Goal: Information Seeking & Learning: Learn about a topic

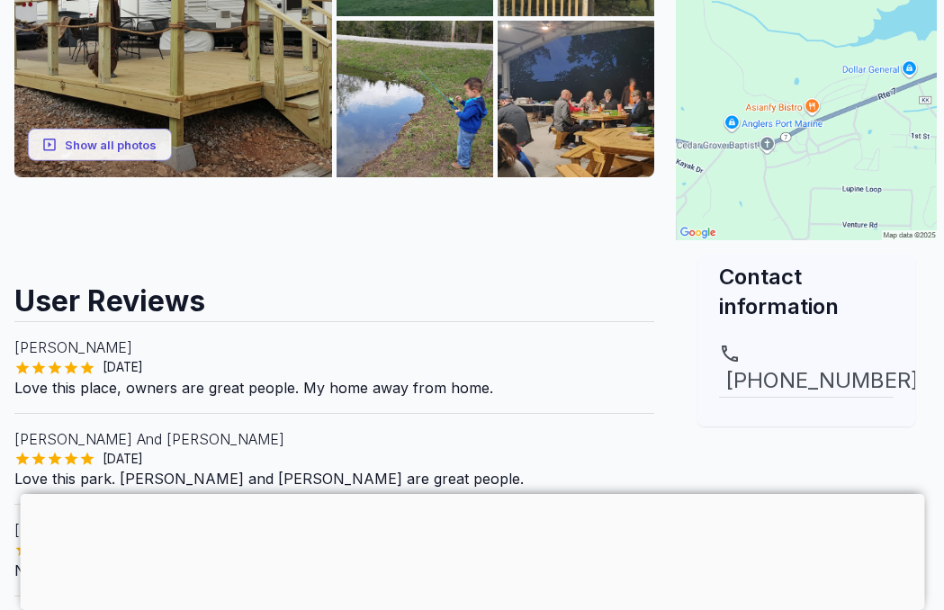
scroll to position [320, 0]
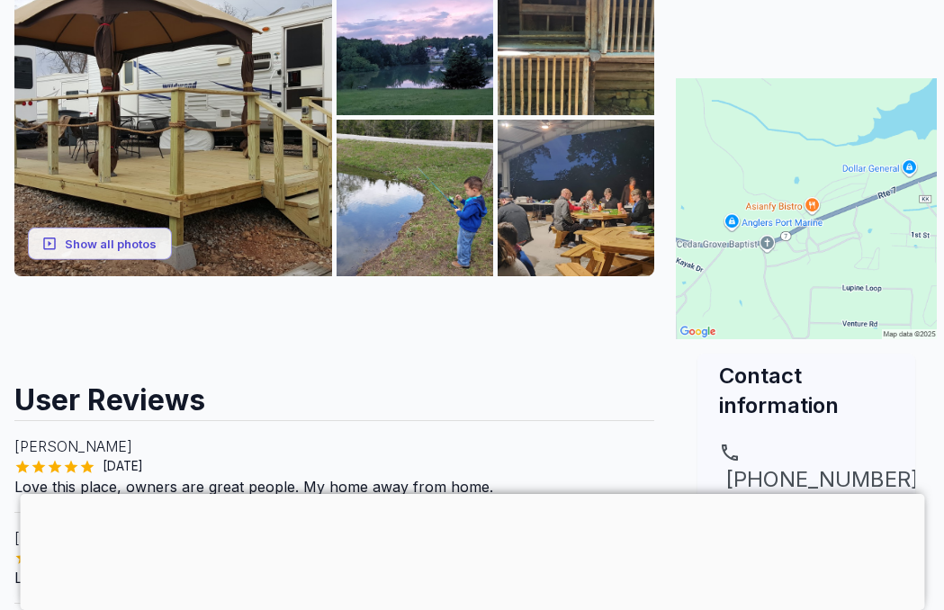
click at [105, 238] on button "Show all photos" at bounding box center [100, 243] width 144 height 33
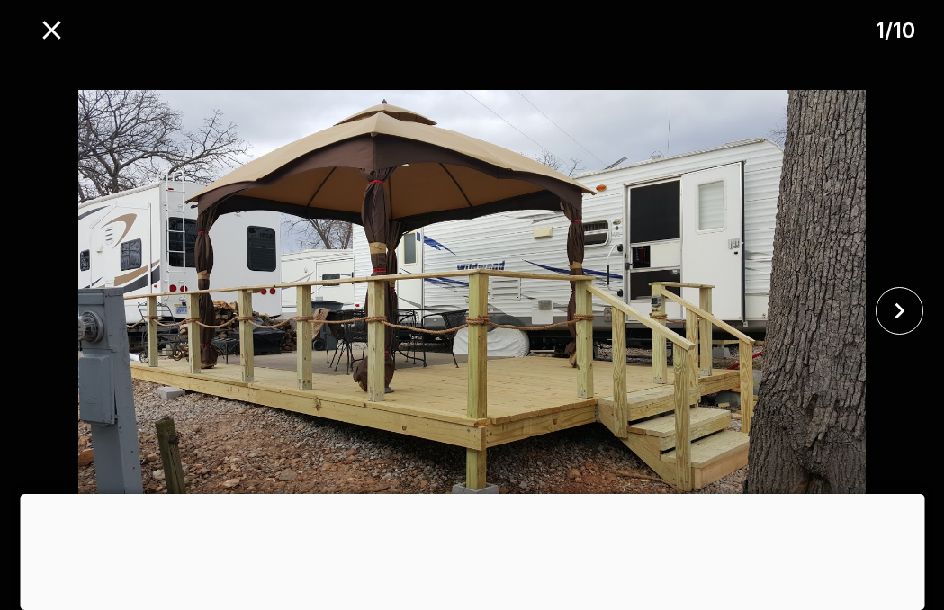
click at [896, 306] on icon "close" at bounding box center [899, 311] width 10 height 16
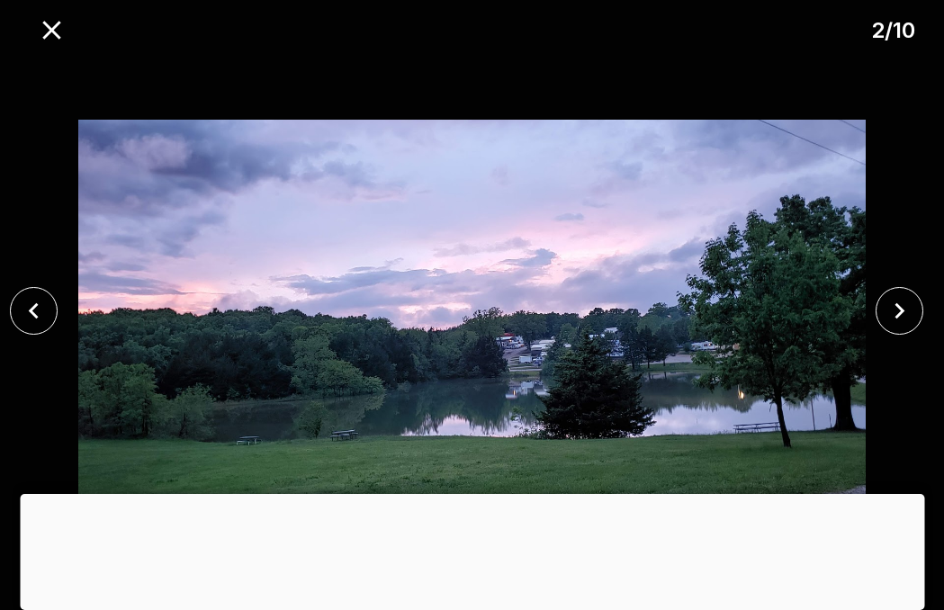
click at [907, 315] on icon "close" at bounding box center [899, 310] width 31 height 31
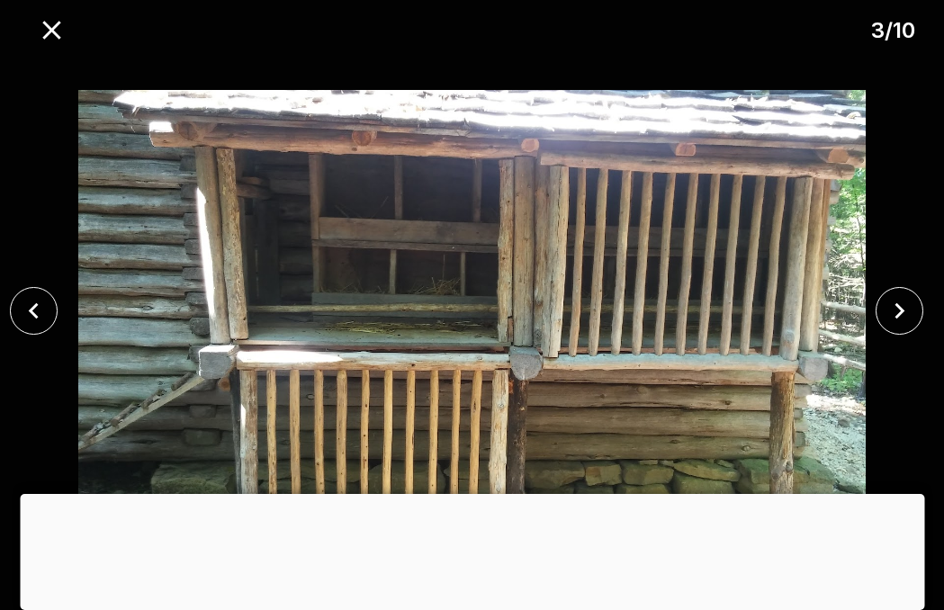
click at [907, 311] on icon "close" at bounding box center [899, 310] width 31 height 31
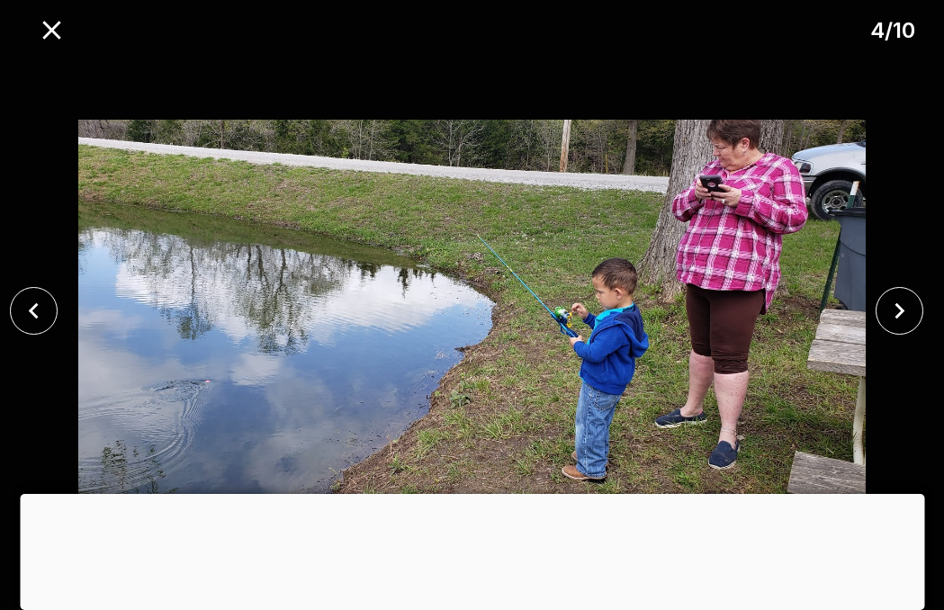
click at [908, 310] on icon "close" at bounding box center [899, 310] width 31 height 31
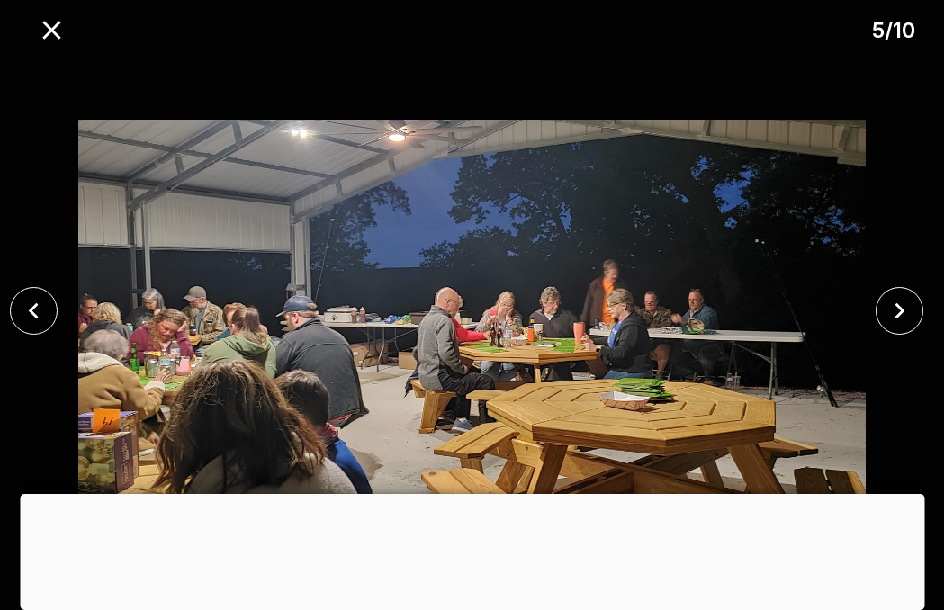
click at [913, 311] on icon "close" at bounding box center [899, 310] width 31 height 31
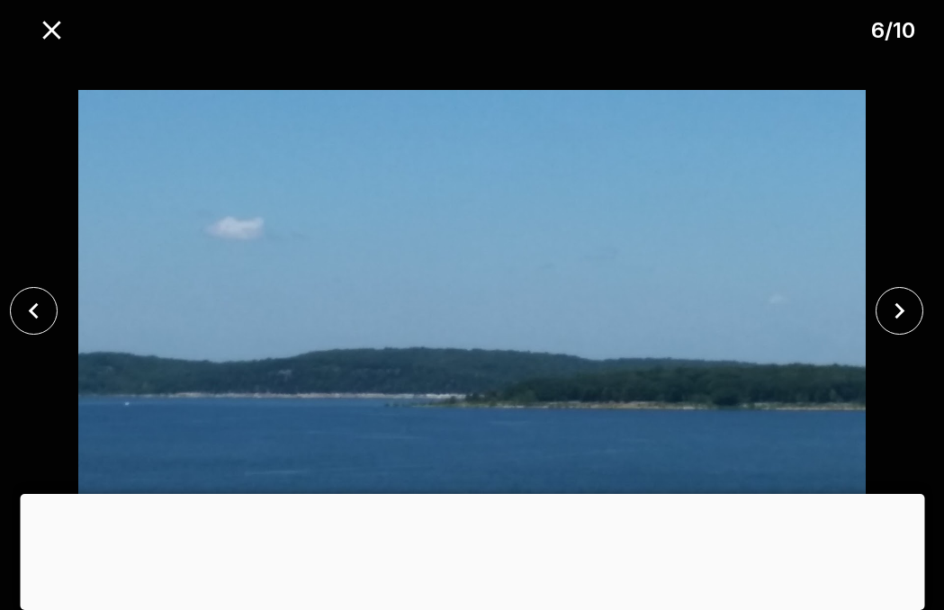
click at [897, 310] on icon "close" at bounding box center [899, 310] width 31 height 31
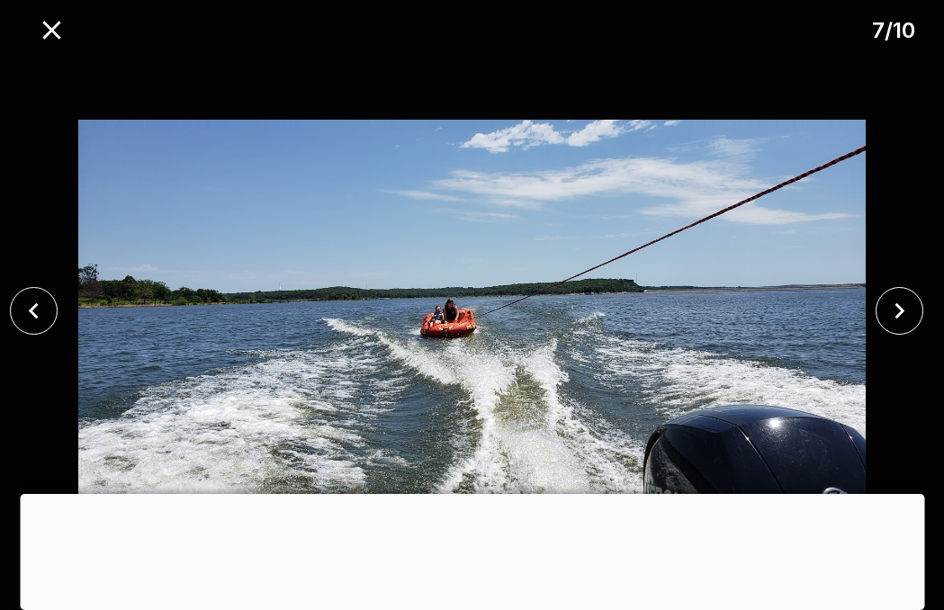
click at [907, 319] on icon "close" at bounding box center [899, 310] width 31 height 31
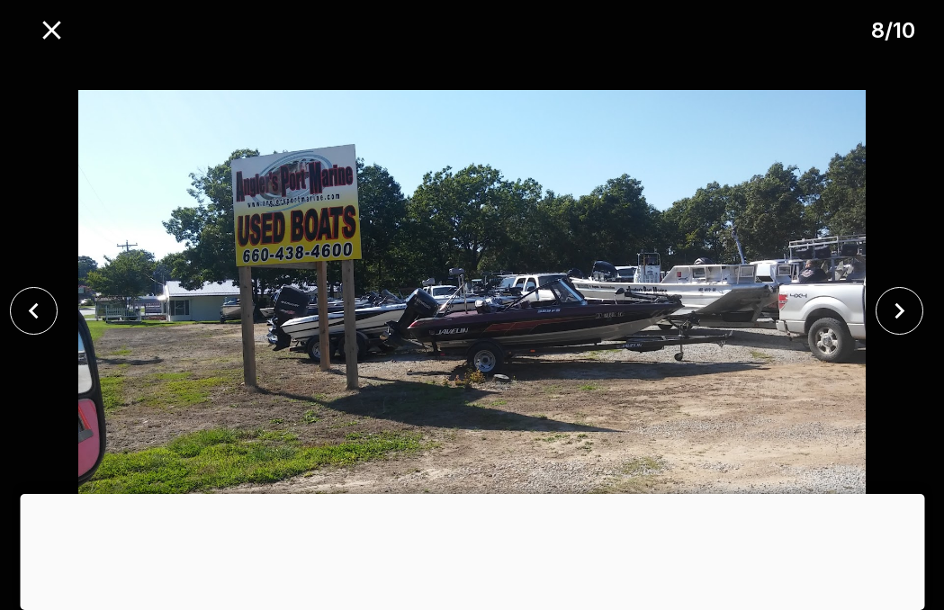
click at [896, 308] on icon "close" at bounding box center [899, 310] width 31 height 31
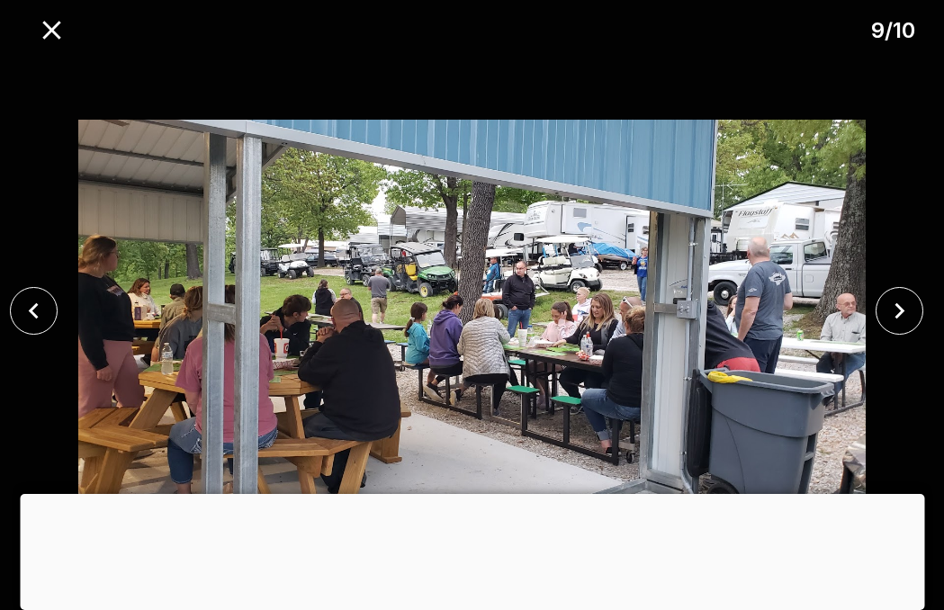
click at [898, 311] on icon "close" at bounding box center [899, 310] width 31 height 31
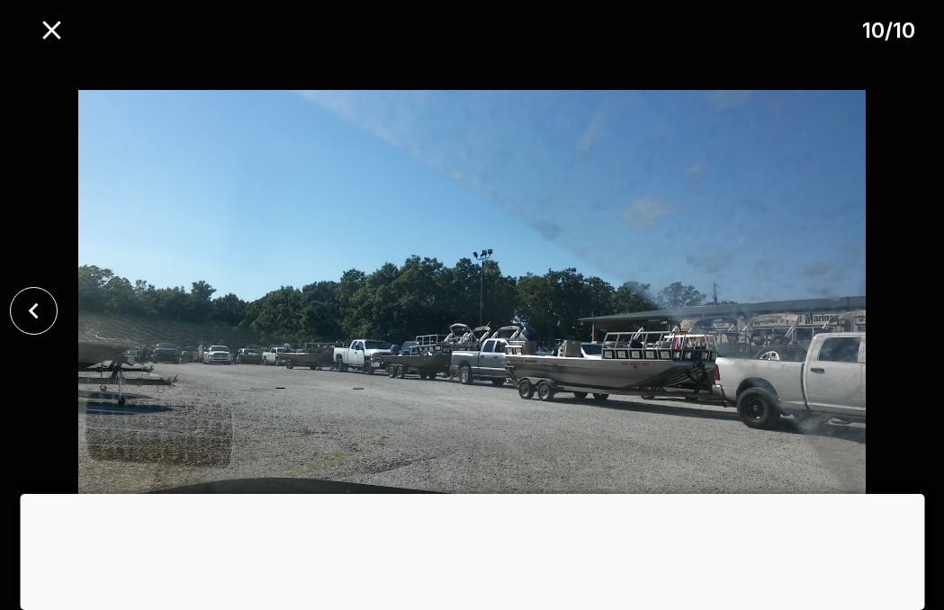
click at [909, 306] on div at bounding box center [472, 311] width 944 height 516
click at [49, 31] on icon "close" at bounding box center [51, 30] width 18 height 18
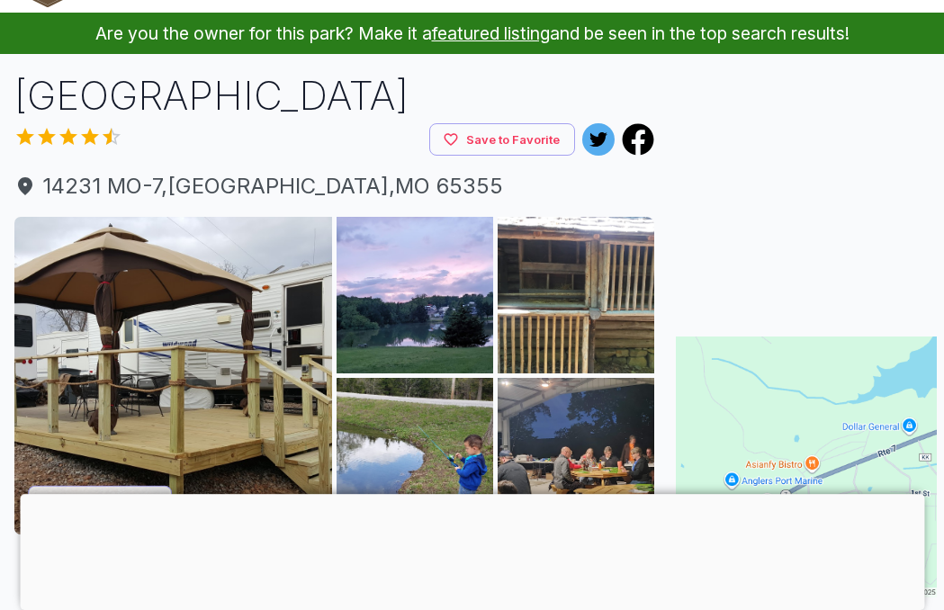
scroll to position [0, 0]
